Goal: Transaction & Acquisition: Purchase product/service

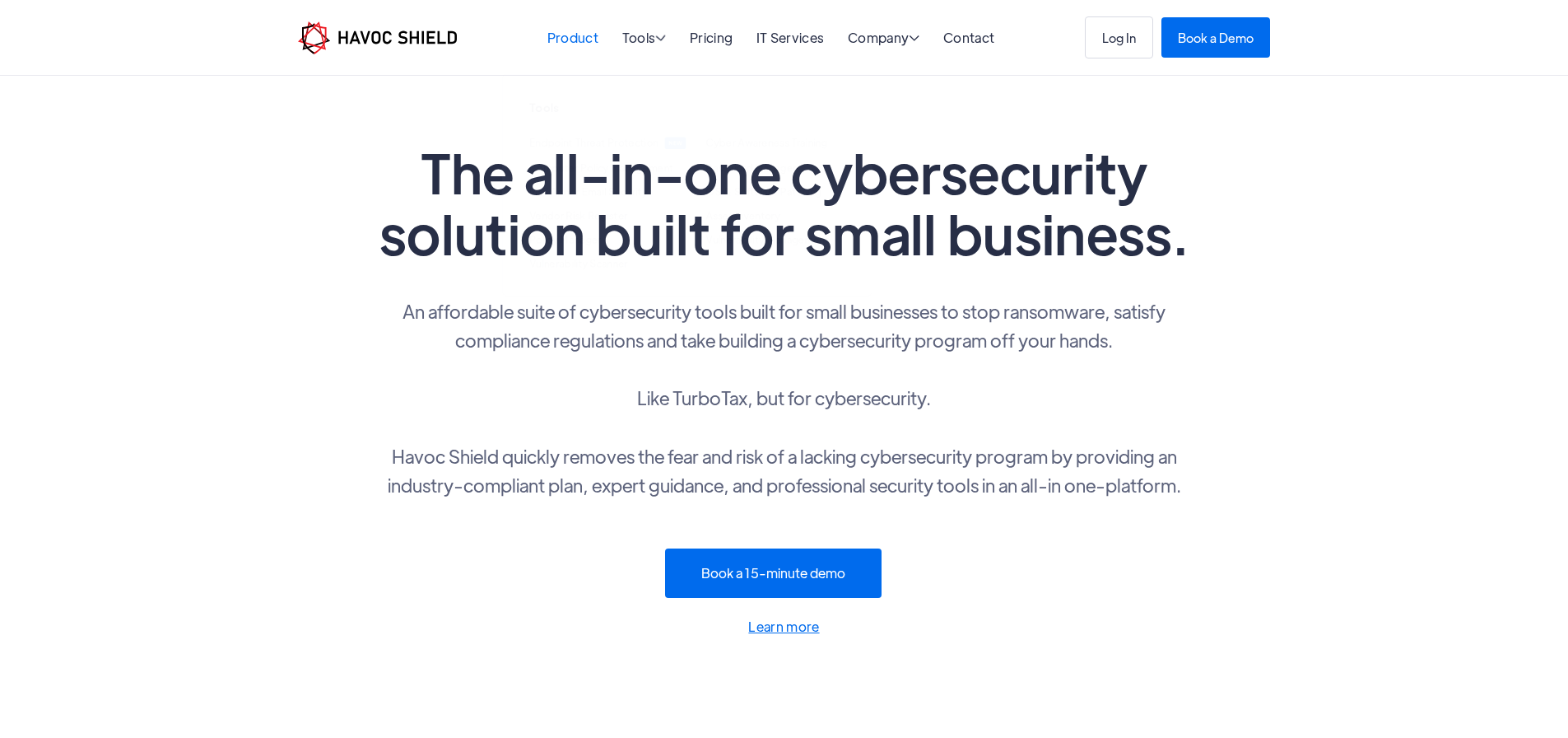
click at [579, 37] on link "Product" at bounding box center [572, 37] width 51 height 17
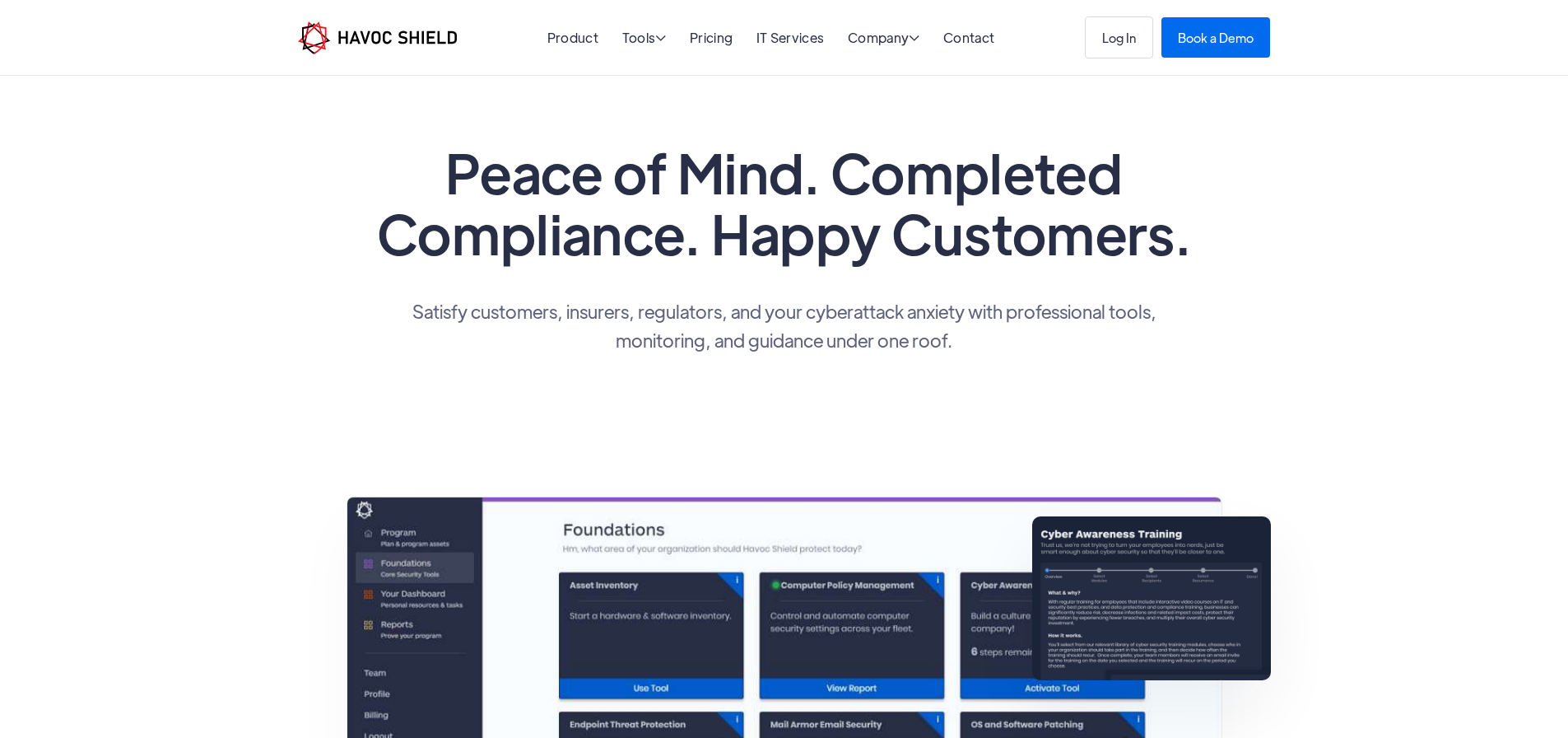
click at [734, 187] on h1 "Peace of Mind. Completed Compliance. Happy Customers." at bounding box center [784, 203] width 823 height 122
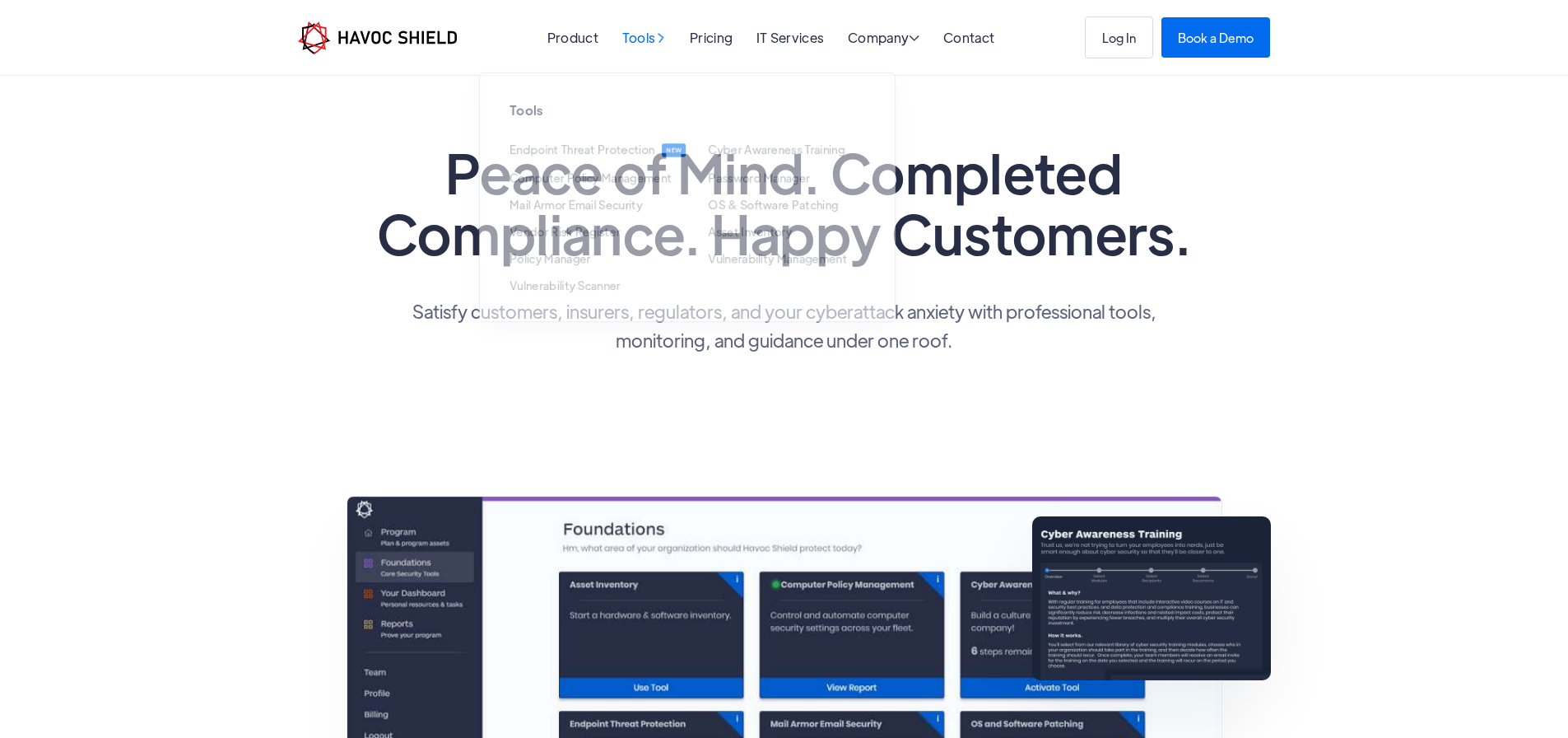
click at [664, 40] on span "" at bounding box center [660, 37] width 14 height 13
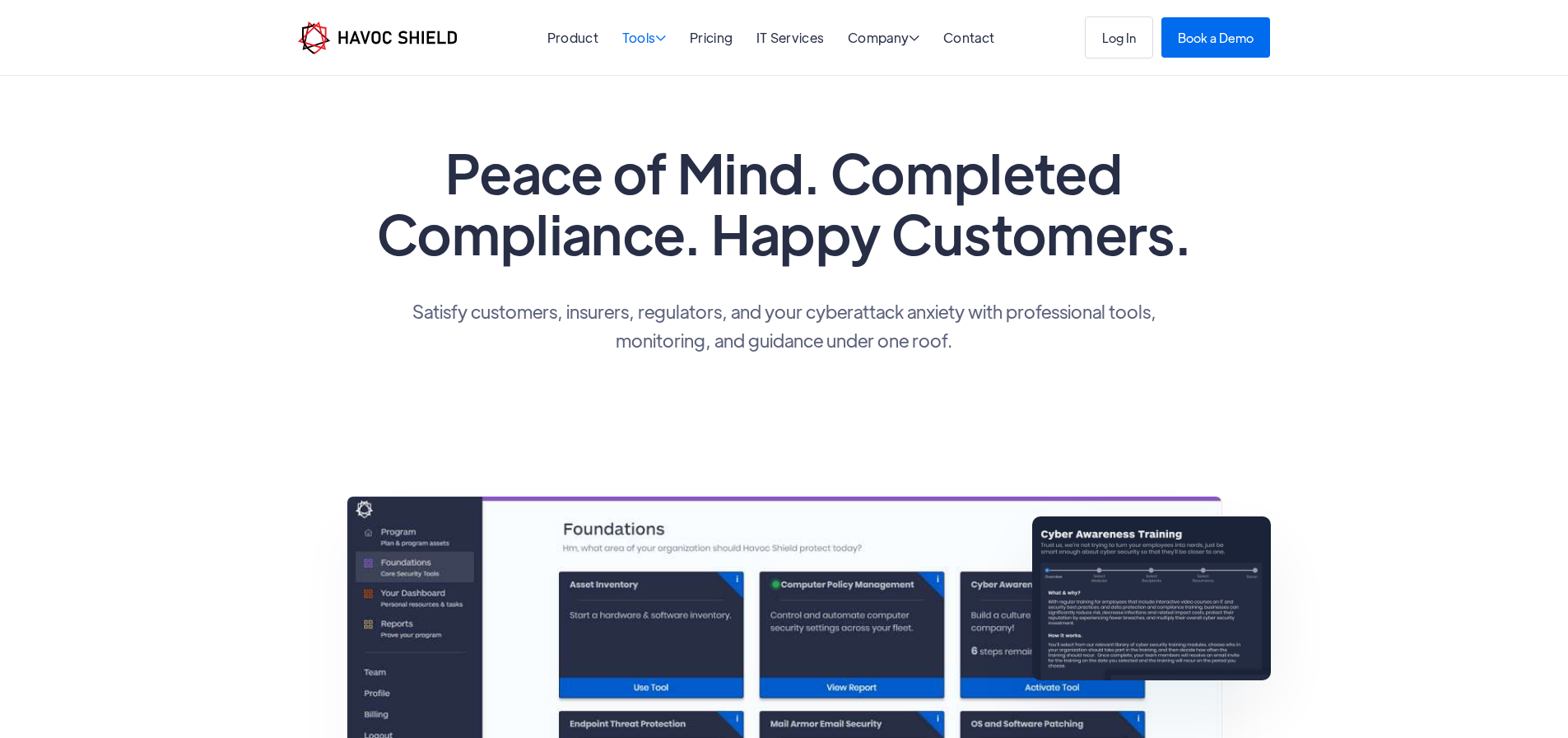
click at [664, 43] on span "" at bounding box center [660, 38] width 11 height 14
click at [715, 33] on link "Pricing" at bounding box center [711, 37] width 43 height 17
